Goal: Information Seeking & Learning: Learn about a topic

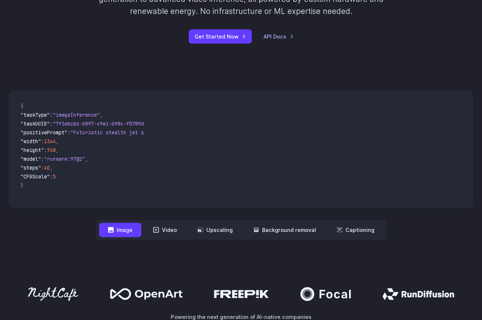
scroll to position [294, 0]
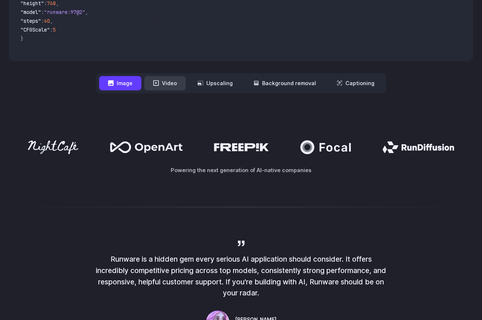
click at [167, 82] on button "Video" at bounding box center [164, 83] width 41 height 14
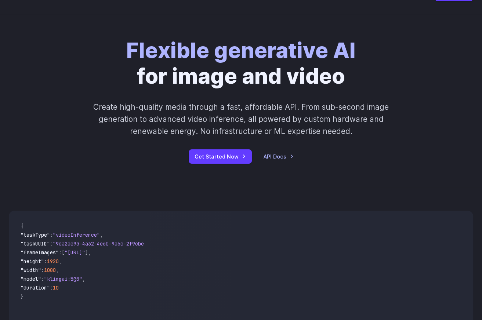
scroll to position [0, 0]
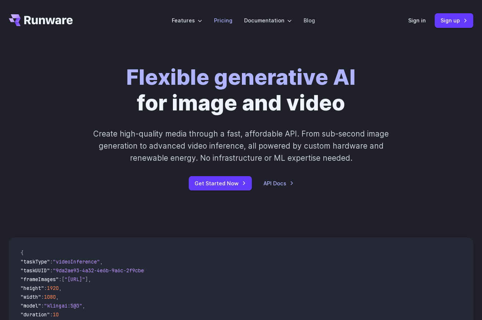
click at [223, 18] on link "Pricing" at bounding box center [223, 20] width 18 height 8
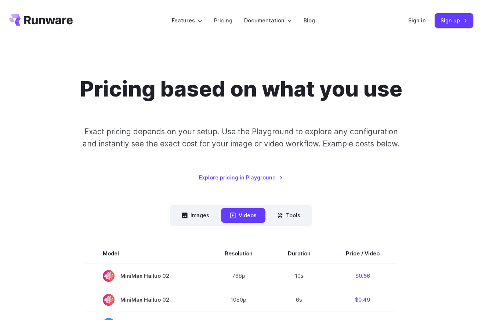
click at [54, 107] on div "Pricing based on what you use Exact pricing depends on your setup. Use the Play…" at bounding box center [241, 128] width 464 height 105
click at [197, 219] on button "Images" at bounding box center [195, 215] width 45 height 14
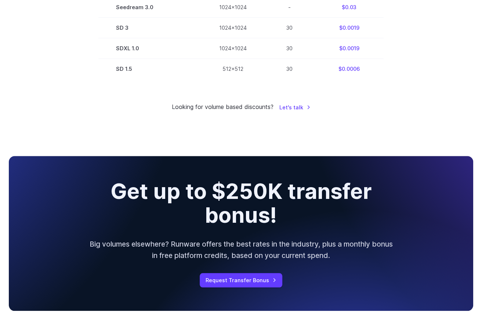
scroll to position [807, 0]
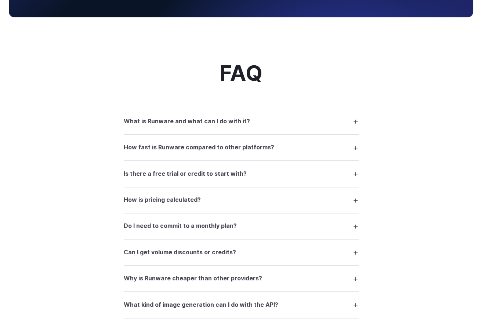
click at [174, 124] on h3 "What is Runware and what can I do with it?" at bounding box center [187, 122] width 126 height 10
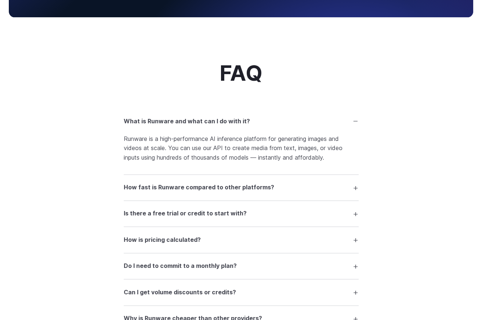
click at [174, 124] on h3 "What is Runware and what can I do with it?" at bounding box center [187, 122] width 126 height 10
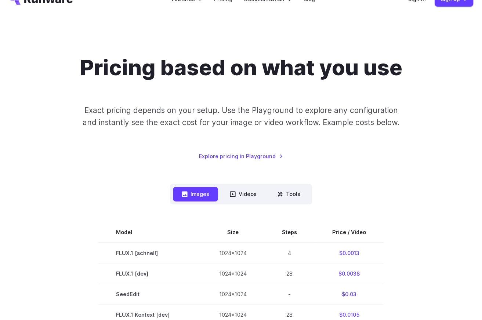
scroll to position [0, 0]
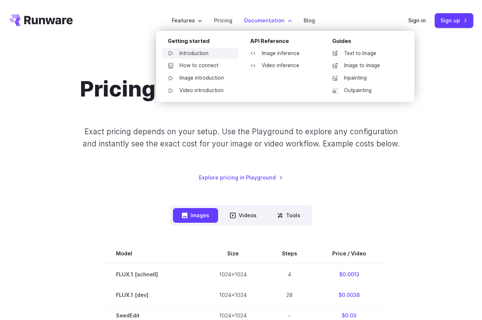
click at [205, 53] on link "Introduction" at bounding box center [200, 53] width 76 height 11
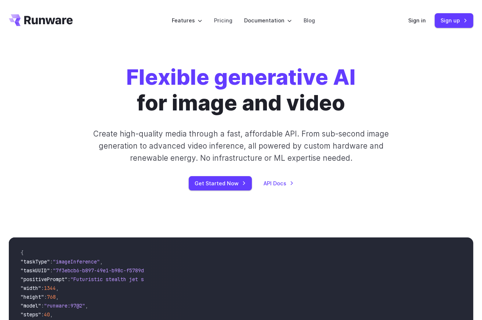
click at [110, 40] on header "Features Tasks Image generation Video generation Sonic Inference Engine™ Models…" at bounding box center [241, 20] width 482 height 41
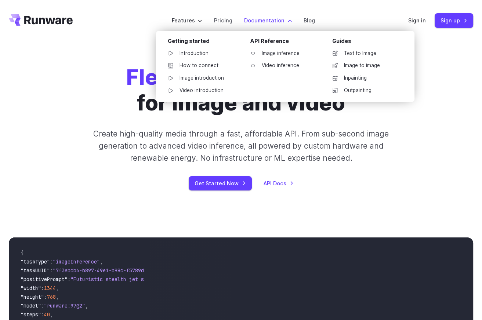
click at [258, 19] on label "Documentation" at bounding box center [268, 20] width 48 height 8
click at [353, 65] on link "Image to image" at bounding box center [364, 65] width 76 height 11
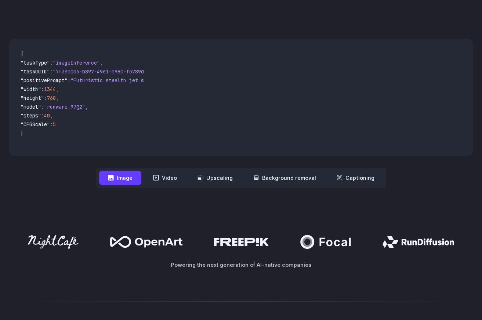
scroll to position [294, 0]
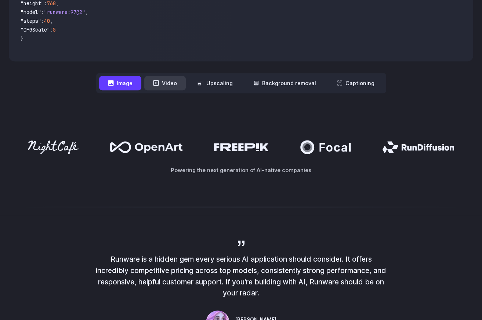
click at [166, 80] on button "Video" at bounding box center [164, 83] width 41 height 14
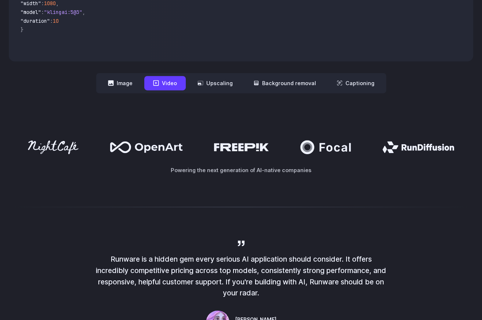
scroll to position [220, 0]
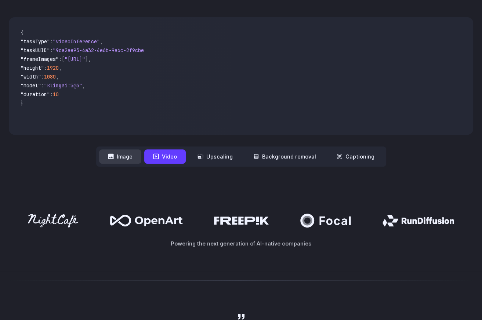
click at [126, 156] on button "Image" at bounding box center [120, 156] width 42 height 14
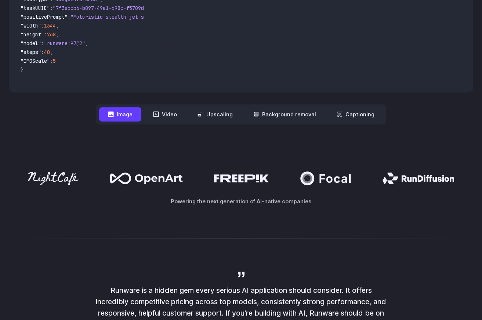
scroll to position [294, 0]
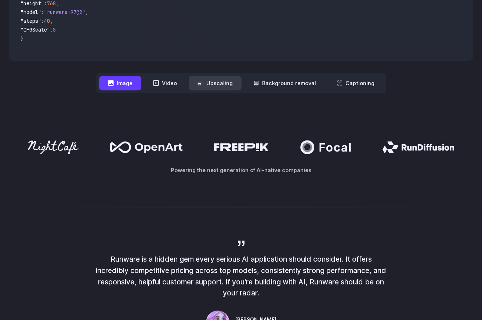
click at [225, 86] on button "Upscaling" at bounding box center [215, 83] width 53 height 14
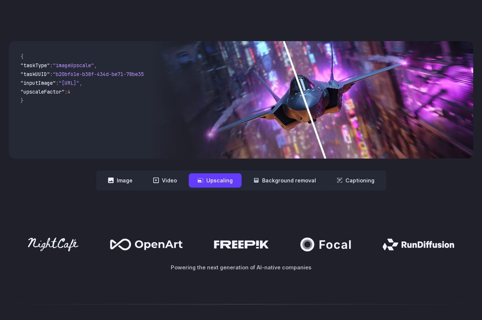
scroll to position [183, 0]
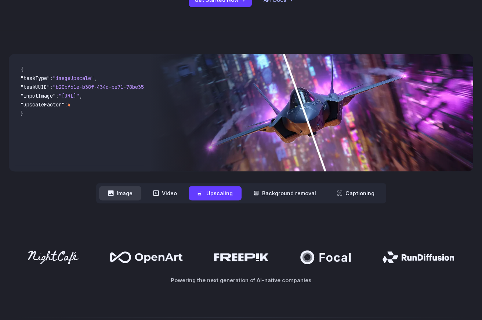
click at [123, 196] on button "Image" at bounding box center [120, 193] width 42 height 14
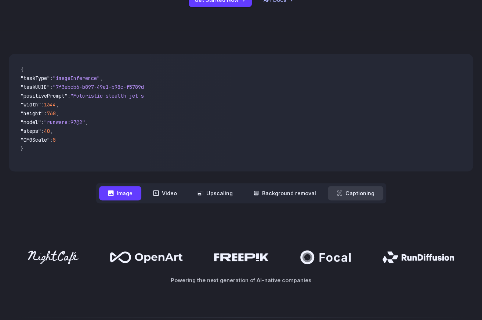
click at [337, 193] on icon at bounding box center [339, 193] width 5 height 5
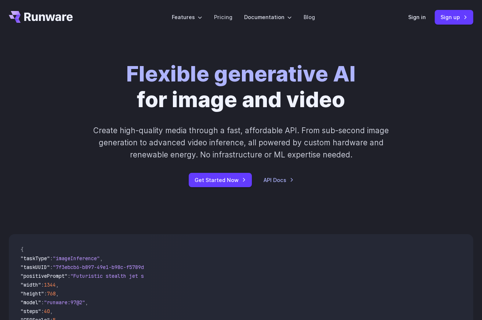
scroll to position [0, 0]
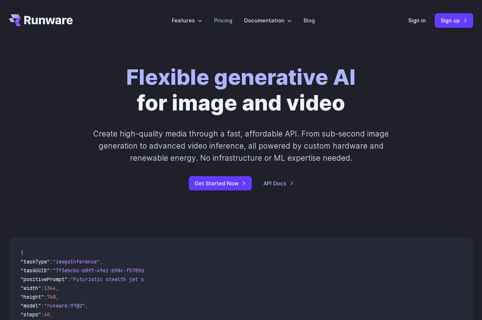
click at [226, 21] on link "Pricing" at bounding box center [223, 20] width 18 height 8
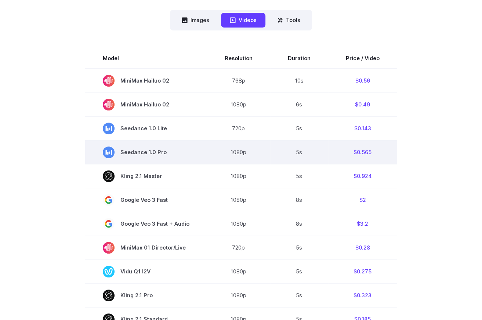
scroll to position [73, 0]
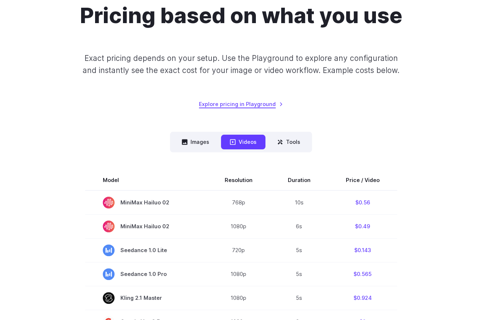
click at [238, 100] on link "Explore pricing in Playground" at bounding box center [241, 104] width 84 height 8
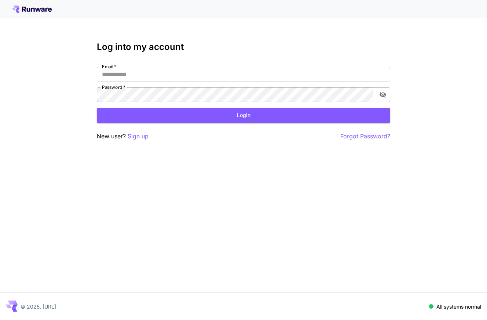
click at [451, 62] on div "Log into my account Email   * Email   * Password   * Password   * Login New use…" at bounding box center [243, 160] width 487 height 320
click at [137, 72] on input "Email   *" at bounding box center [244, 74] width 294 height 15
